Goal: Check status

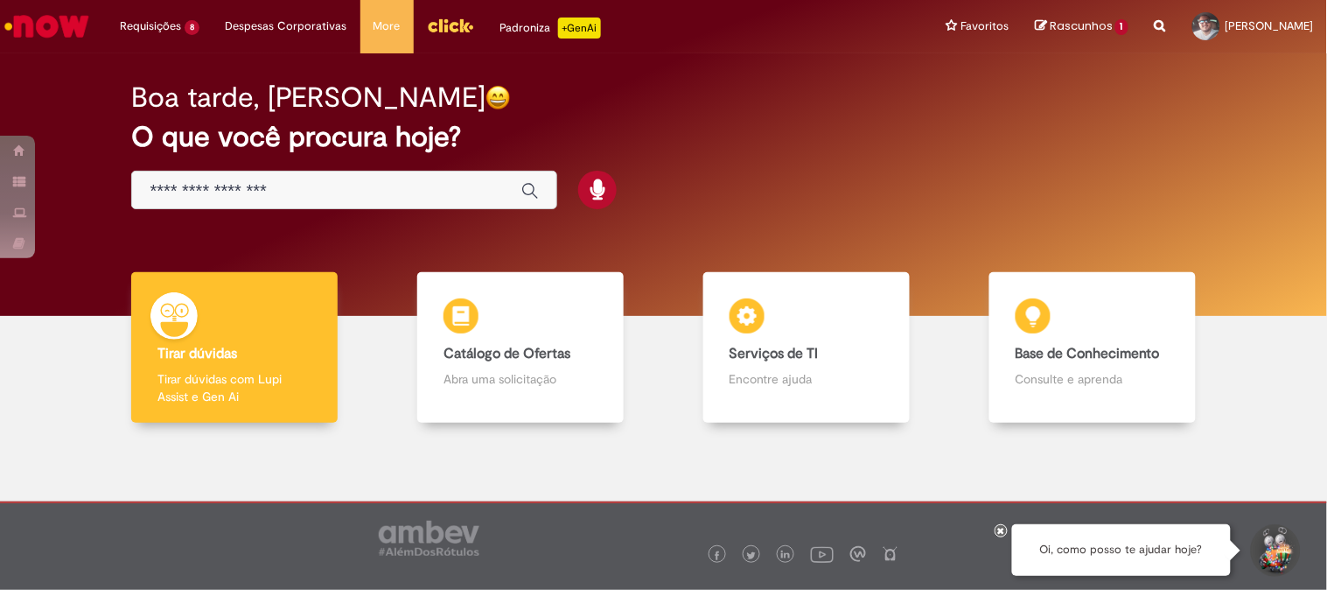
scroll to position [45, 0]
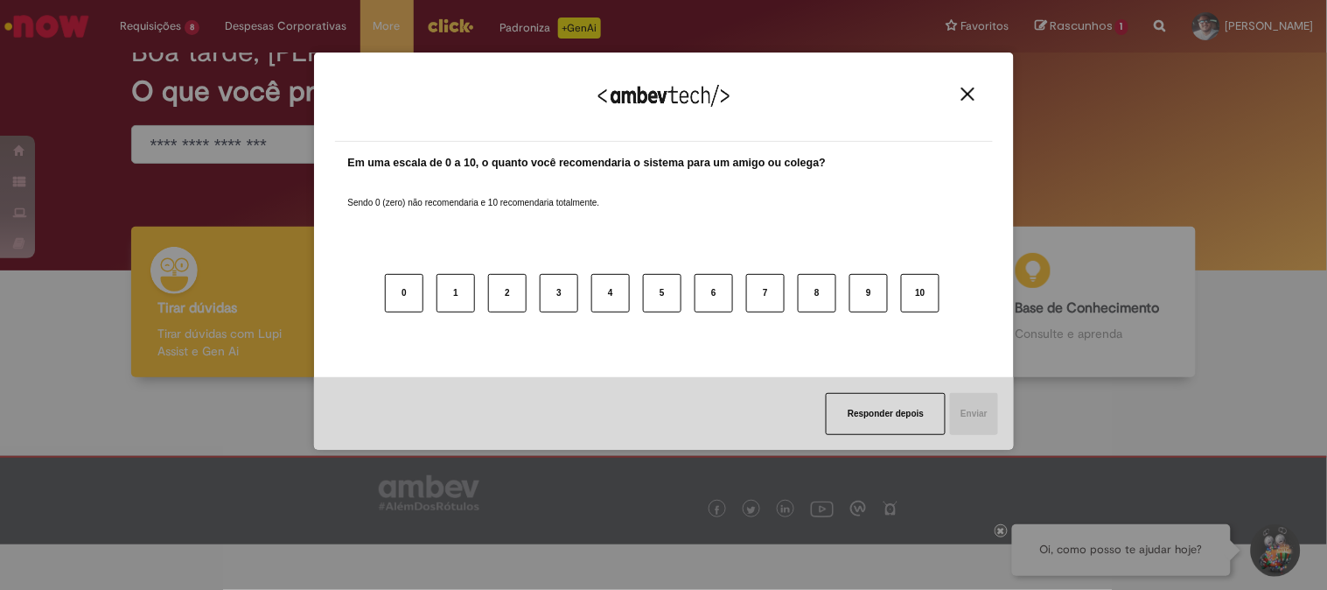
click at [965, 91] on img "Close" at bounding box center [967, 93] width 13 height 13
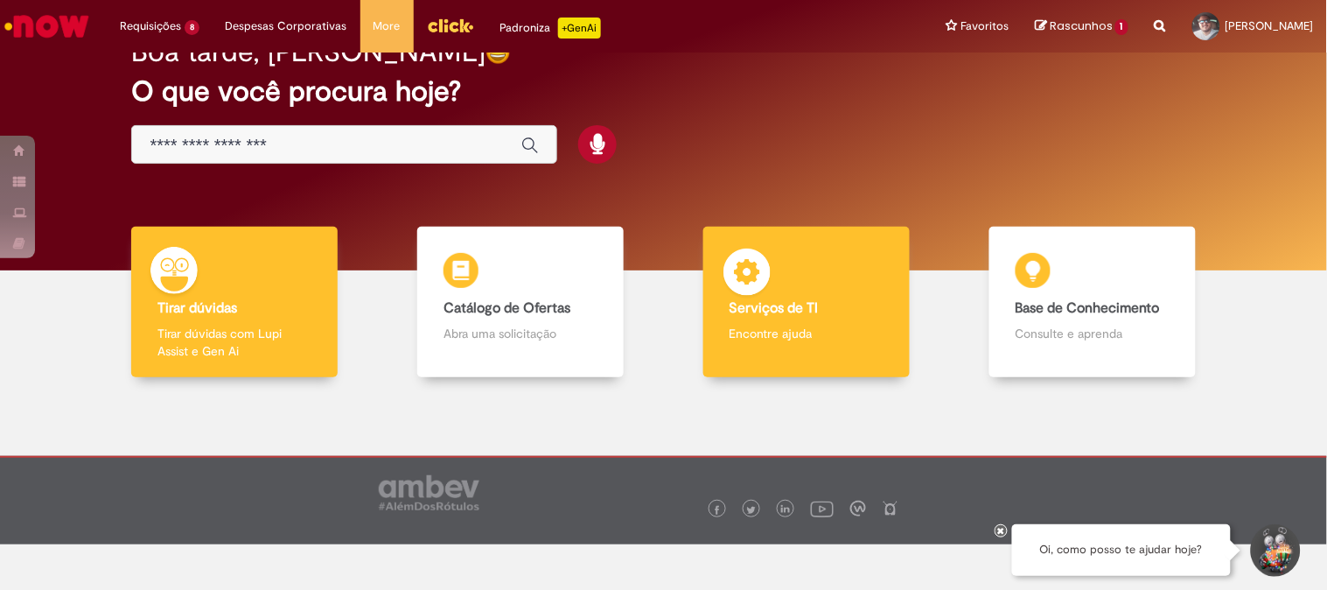
click at [777, 303] on b "Serviços de TI" at bounding box center [773, 307] width 89 height 17
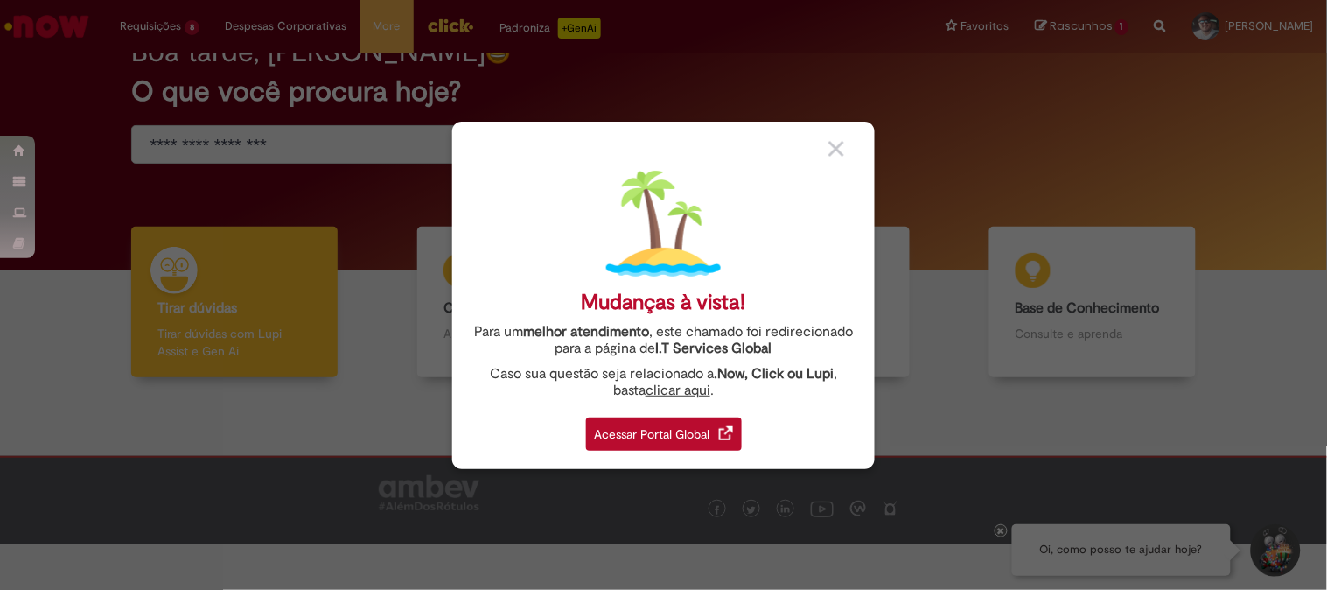
click at [684, 435] on div "Acessar Portal Global" at bounding box center [664, 433] width 156 height 33
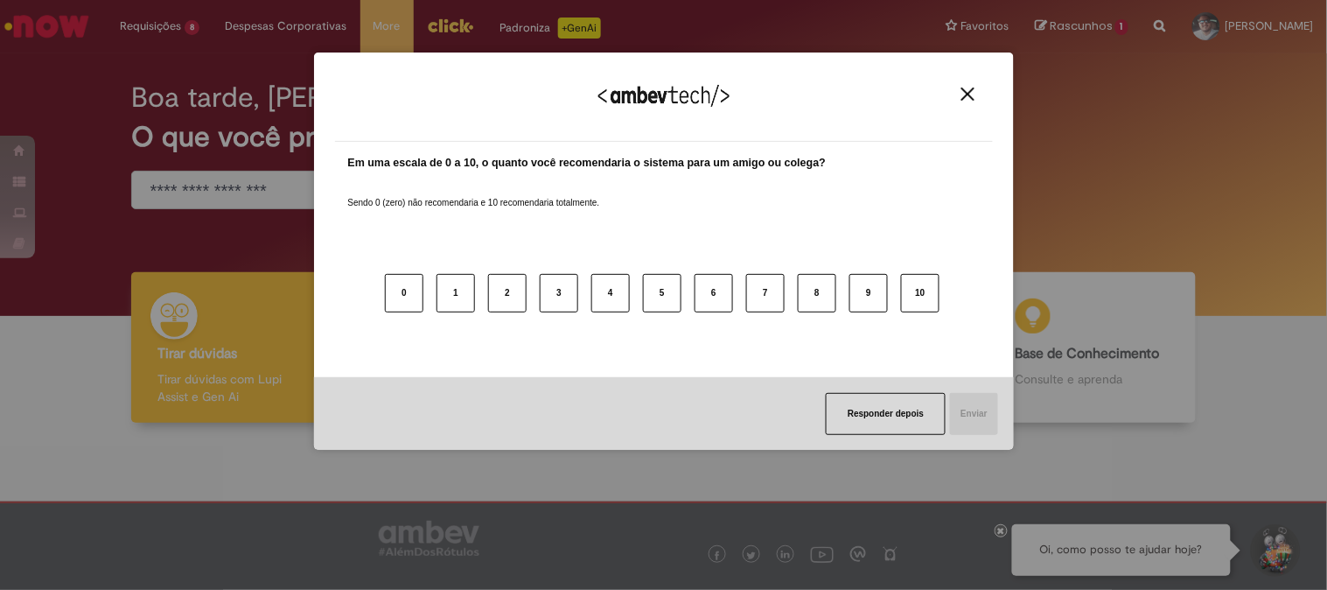
drag, startPoint x: 971, startPoint y: 93, endPoint x: 1036, endPoint y: 133, distance: 77.0
click at [969, 93] on img "Close" at bounding box center [967, 93] width 13 height 13
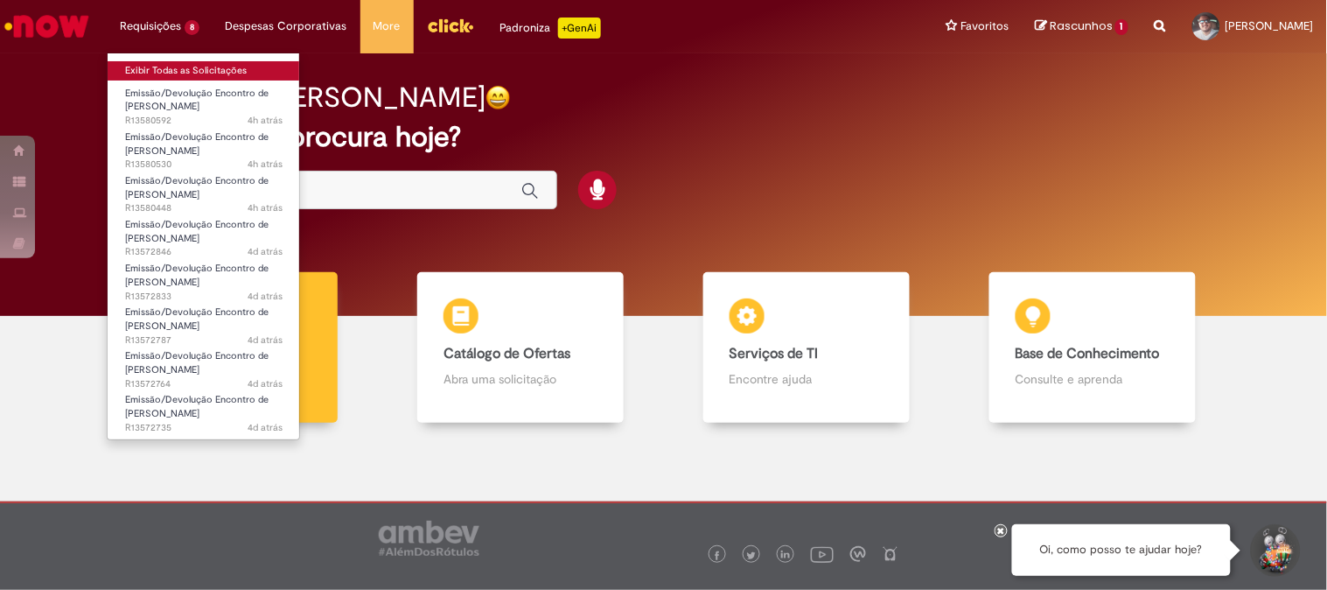
click at [161, 70] on link "Exibir Todas as Solicitações" at bounding box center [204, 70] width 192 height 19
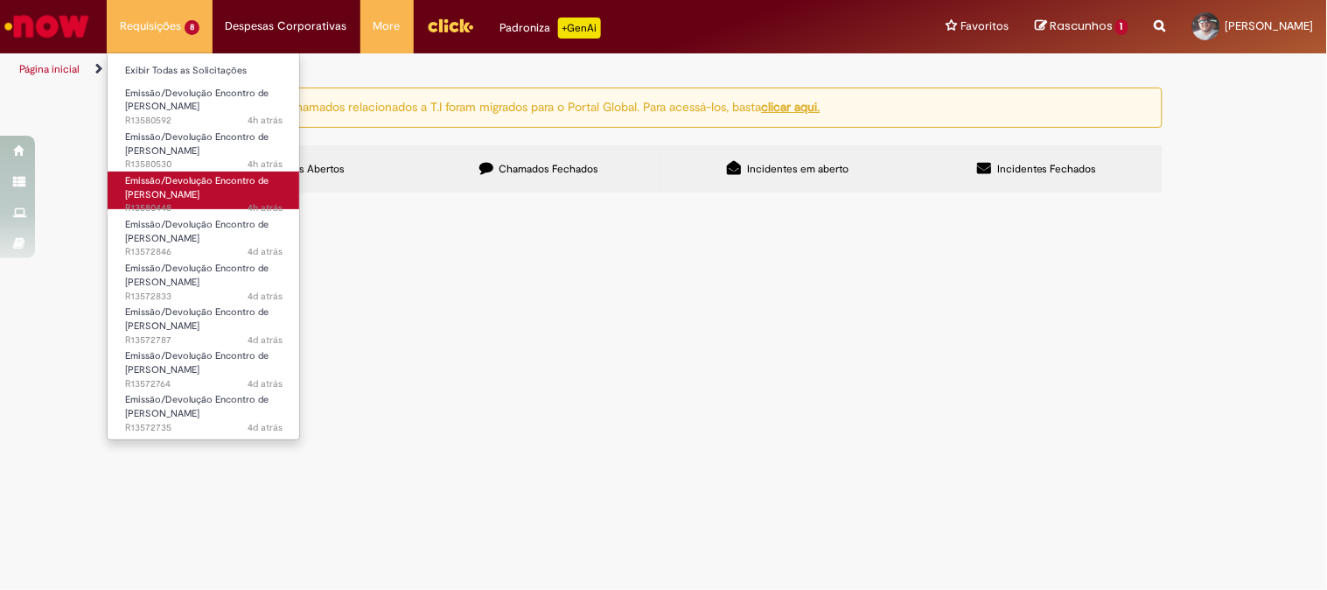
click at [194, 198] on span "Emissão/Devolução Encontro de [PERSON_NAME]" at bounding box center [196, 187] width 143 height 27
click at [181, 188] on span "Emissão/Devolução Encontro de [PERSON_NAME]" at bounding box center [196, 187] width 143 height 27
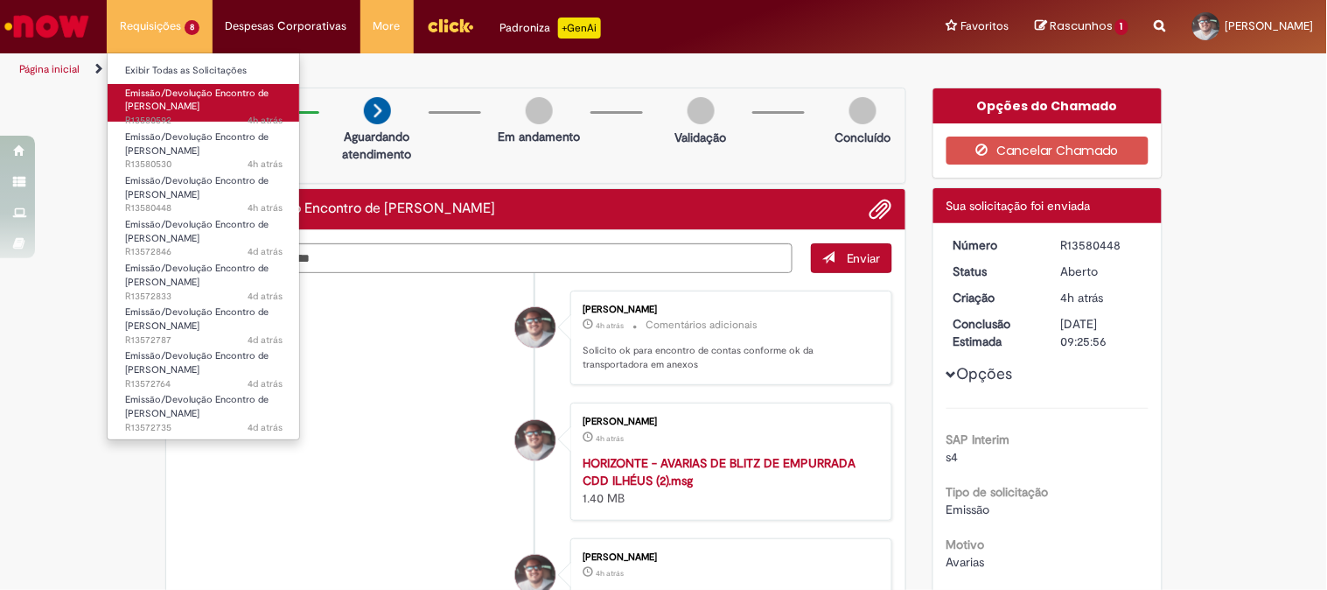
click at [171, 112] on span "Emissão/Devolução Encontro de [PERSON_NAME]" at bounding box center [196, 100] width 143 height 27
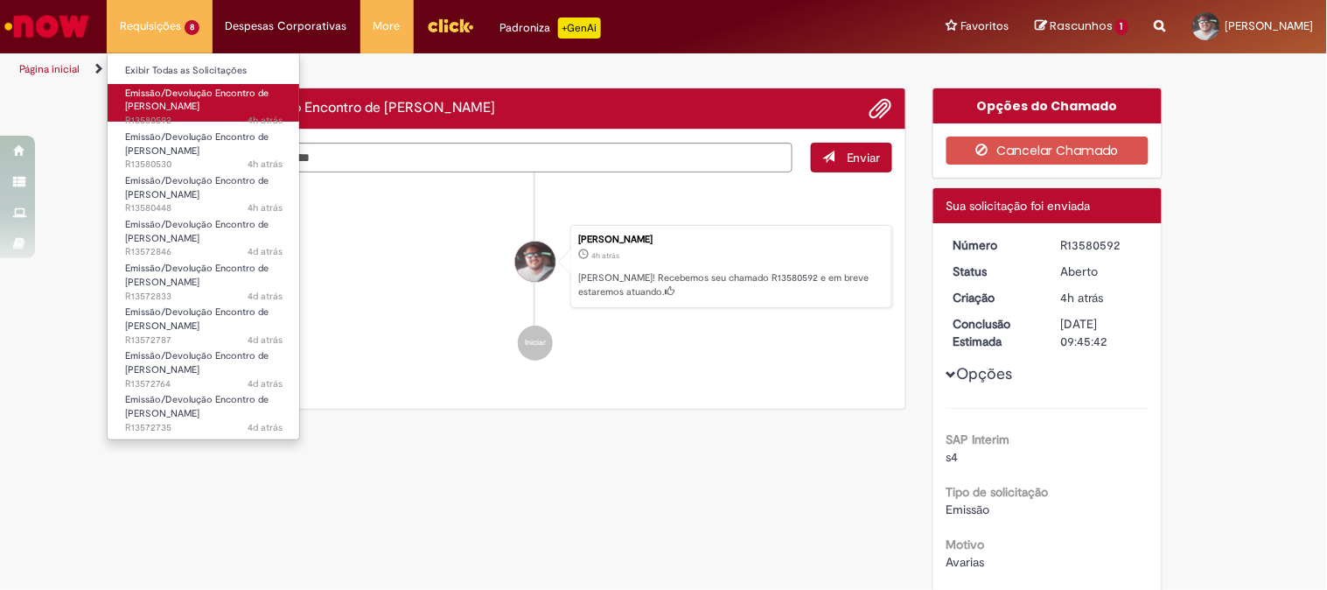
click at [173, 99] on link "Emissão/Devolução Encontro de Contas Fornecedor 4h atrás 4 horas atrás R13580592" at bounding box center [204, 103] width 192 height 38
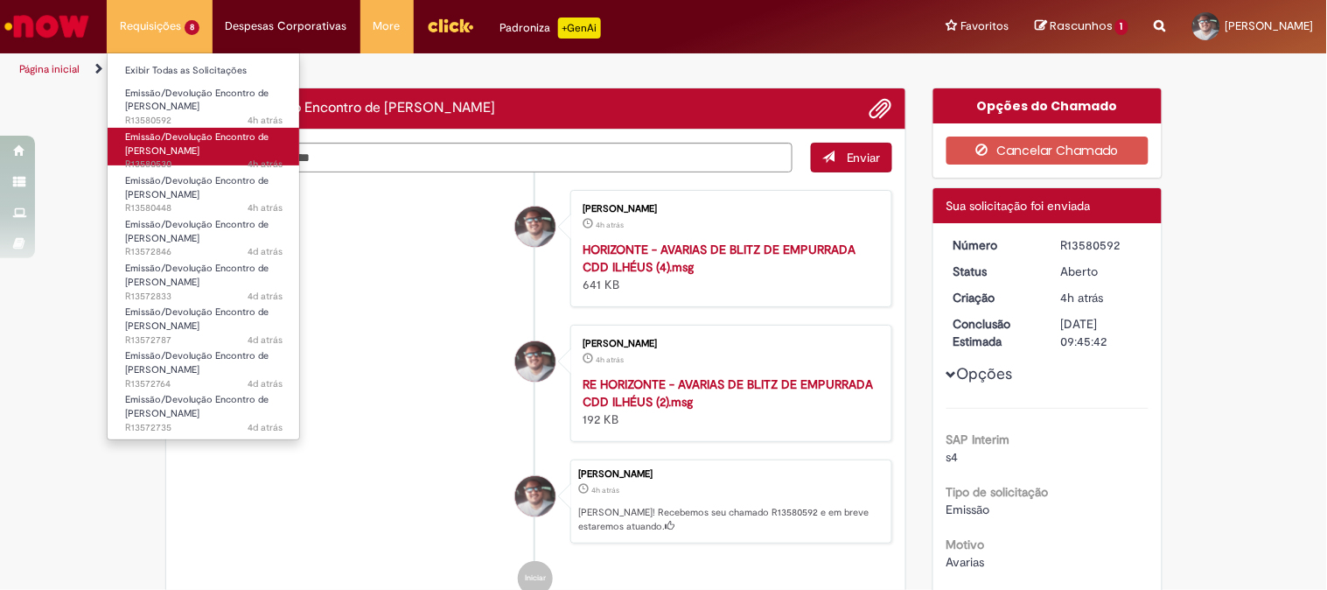
click at [163, 143] on link "Emissão/Devolução Encontro de Contas Fornecedor 4h atrás 4 horas atrás R13580530" at bounding box center [204, 147] width 192 height 38
